Goal: Task Accomplishment & Management: Manage account settings

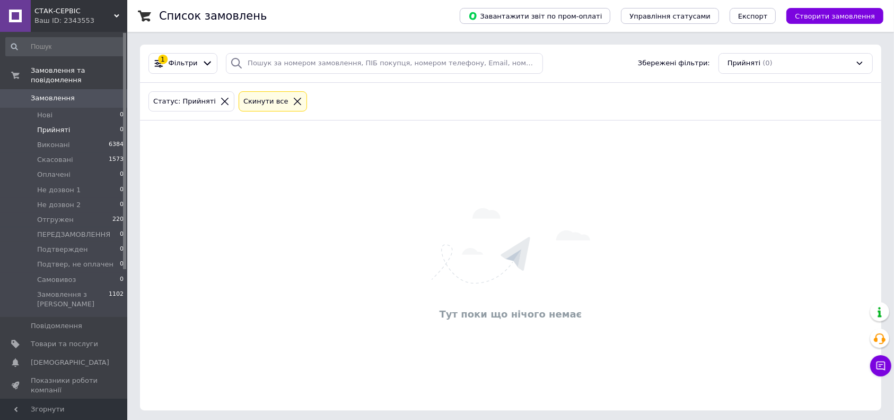
drag, startPoint x: 63, startPoint y: 121, endPoint x: 62, endPoint y: 115, distance: 5.9
click at [63, 125] on span "Прийняті" at bounding box center [53, 130] width 33 height 10
click at [54, 125] on span "Прийняті" at bounding box center [53, 130] width 33 height 10
click at [46, 110] on span "Нові" at bounding box center [44, 115] width 15 height 10
click at [50, 125] on span "Прийняті" at bounding box center [53, 130] width 33 height 10
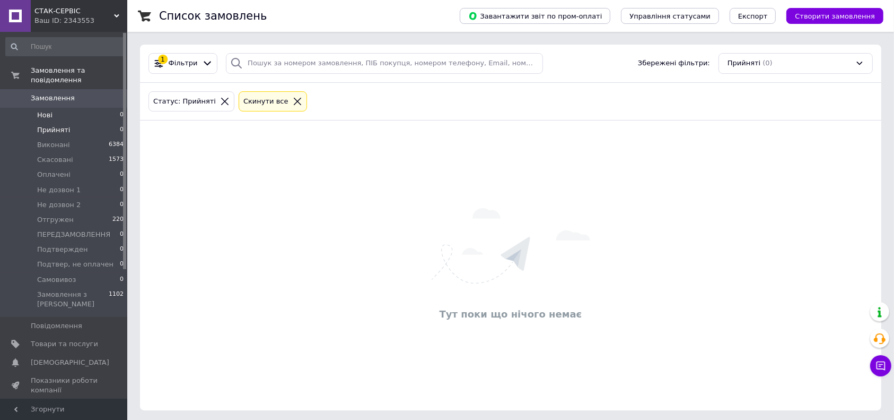
click at [53, 108] on li "Нові 0" at bounding box center [65, 115] width 130 height 15
click at [62, 125] on span "Прийняті" at bounding box center [53, 130] width 33 height 10
click at [51, 125] on span "Прийняті" at bounding box center [53, 130] width 33 height 10
click at [58, 125] on span "Прийняті" at bounding box center [53, 130] width 33 height 10
click at [60, 123] on li "Прийняті 0" at bounding box center [65, 130] width 130 height 15
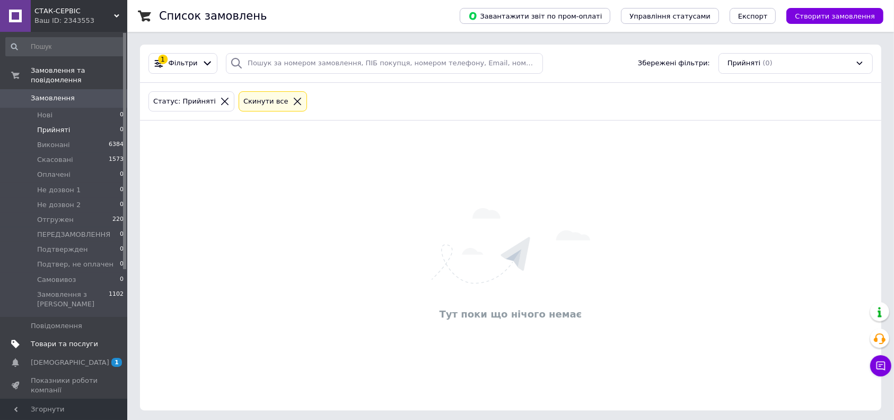
click at [55, 335] on link "Товари та послуги" at bounding box center [65, 344] width 130 height 18
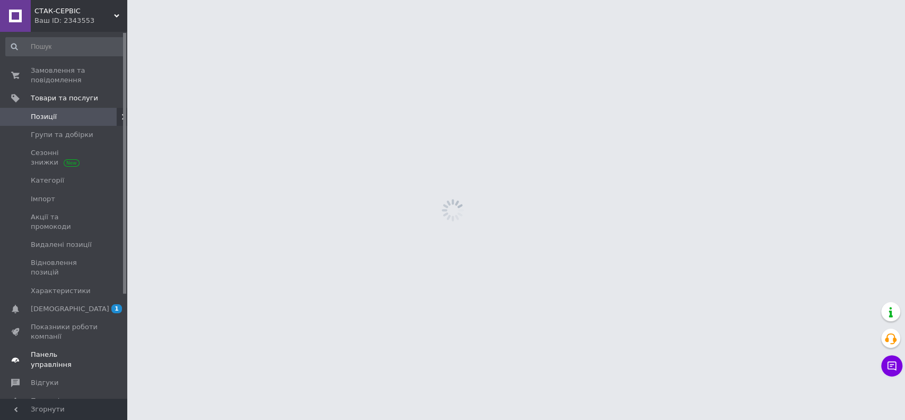
click at [55, 349] on span "Панель управління" at bounding box center [64, 358] width 67 height 19
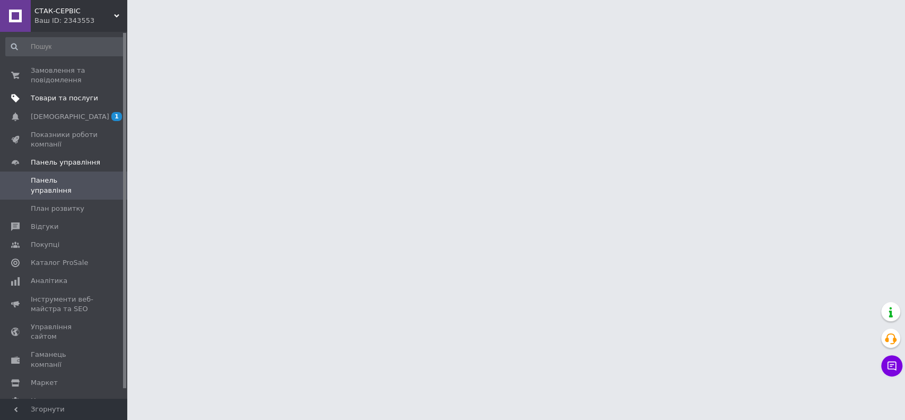
click at [74, 103] on link "Товари та послуги" at bounding box center [65, 98] width 130 height 18
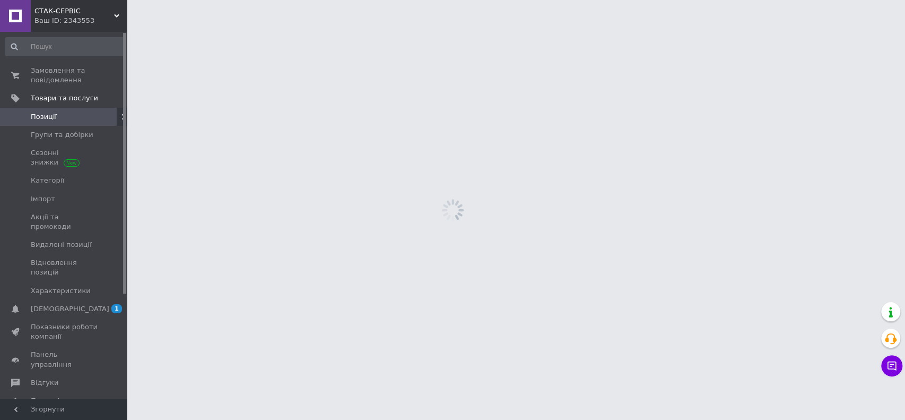
click at [68, 108] on link "Позиції" at bounding box center [65, 117] width 130 height 18
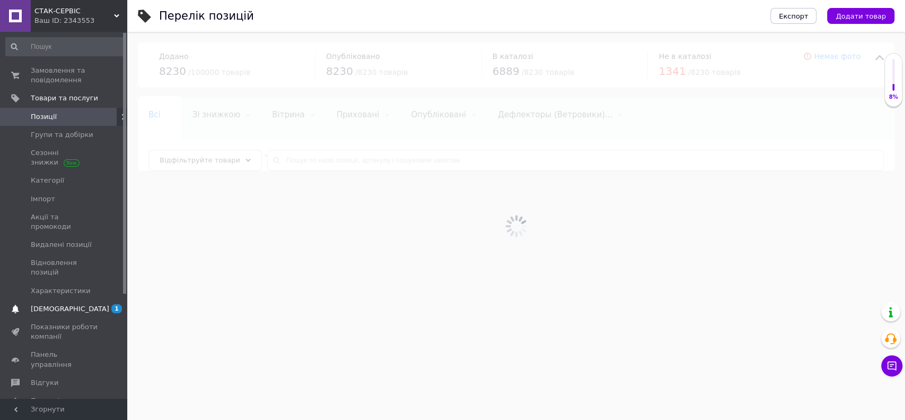
click at [69, 304] on span "[DEMOGRAPHIC_DATA]" at bounding box center [64, 309] width 67 height 10
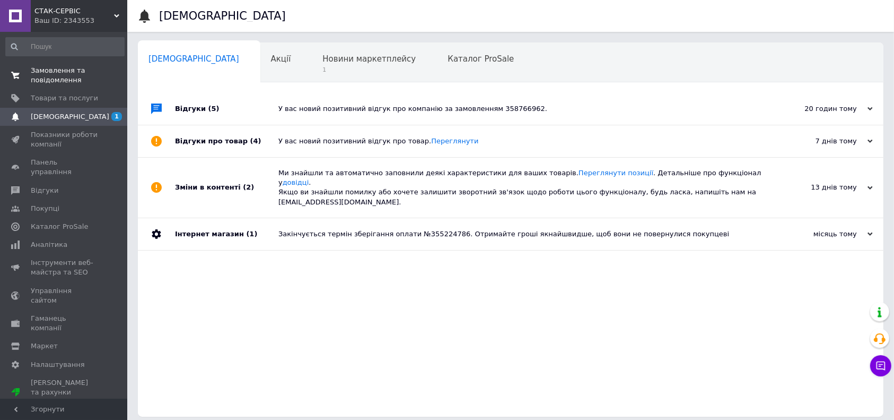
click at [68, 72] on span "Замовлення та повідомлення" at bounding box center [64, 75] width 67 height 19
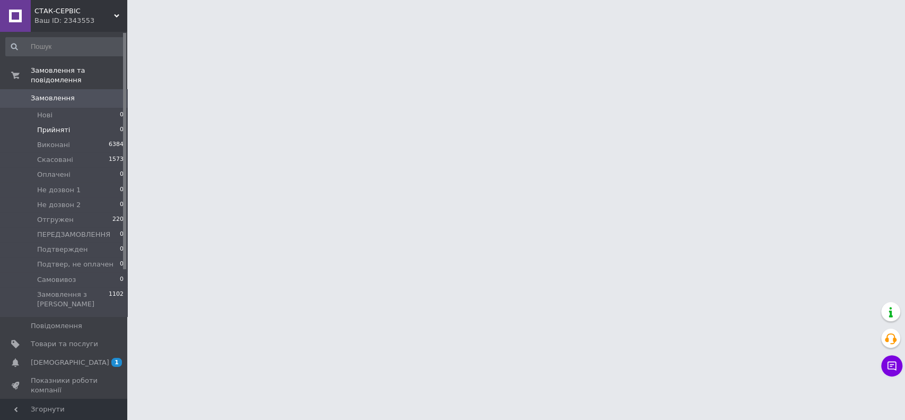
click at [74, 123] on li "Прийняті 0" at bounding box center [65, 130] width 130 height 15
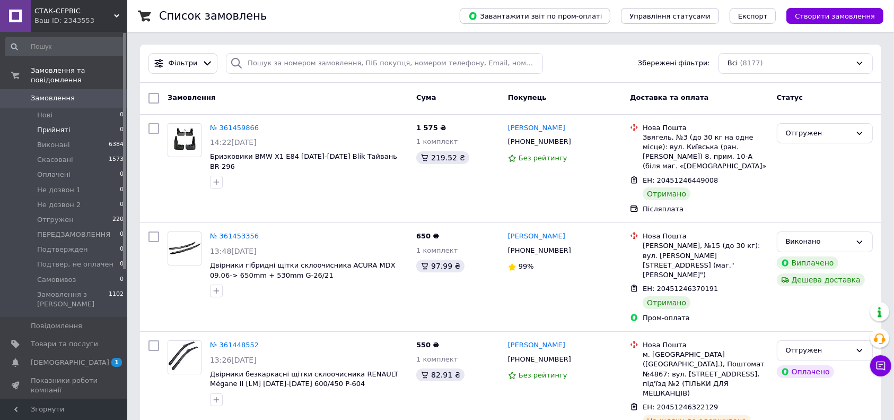
click at [73, 123] on li "Прийняті 0" at bounding box center [65, 130] width 130 height 15
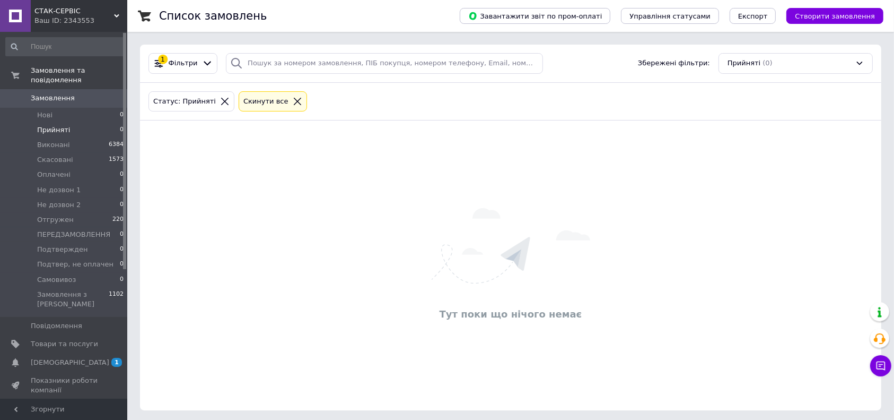
click at [59, 125] on span "Прийняті" at bounding box center [53, 130] width 33 height 10
click at [48, 110] on span "Нові" at bounding box center [44, 115] width 15 height 10
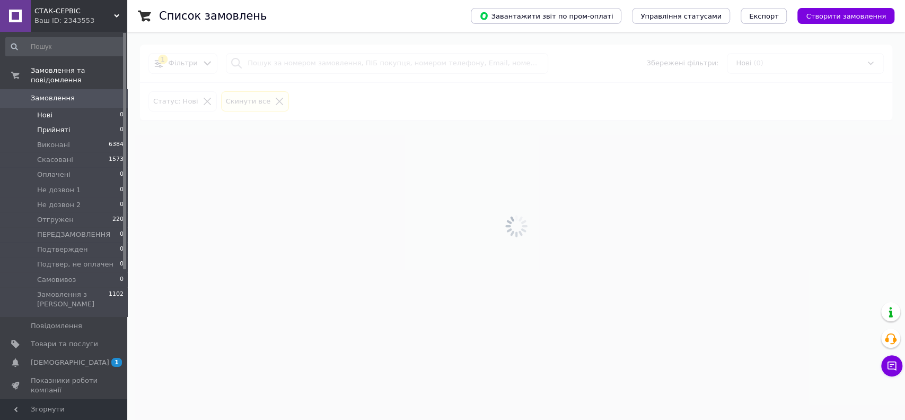
click at [47, 125] on span "Прийняті" at bounding box center [53, 130] width 33 height 10
